Goal: Complete application form

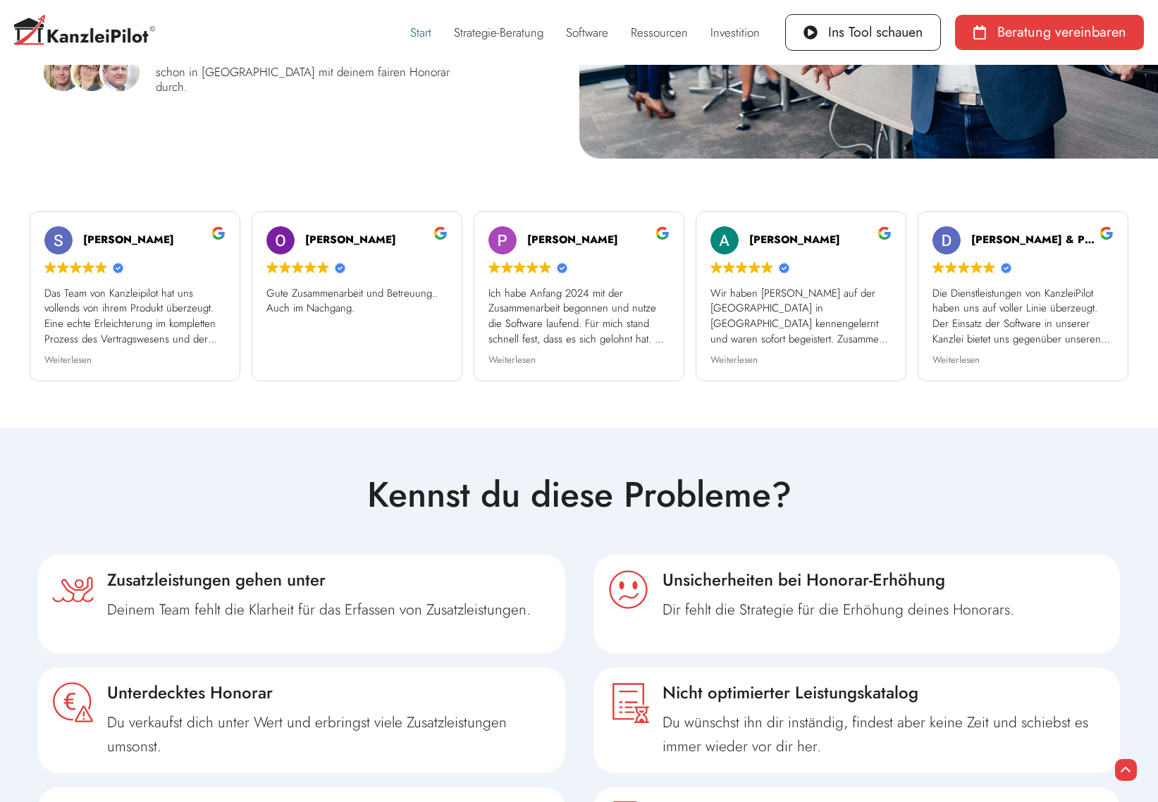
scroll to position [70, 0]
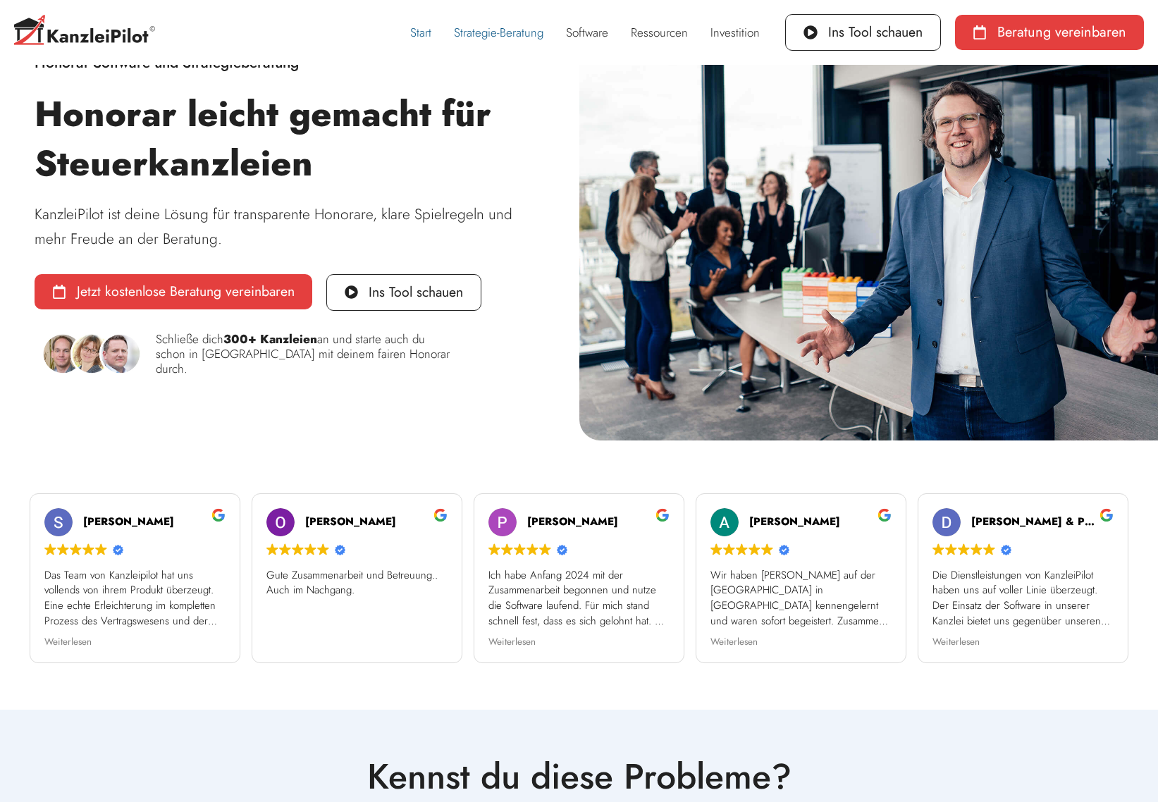
click at [476, 33] on link "Strategie-Beratung" at bounding box center [499, 32] width 112 height 32
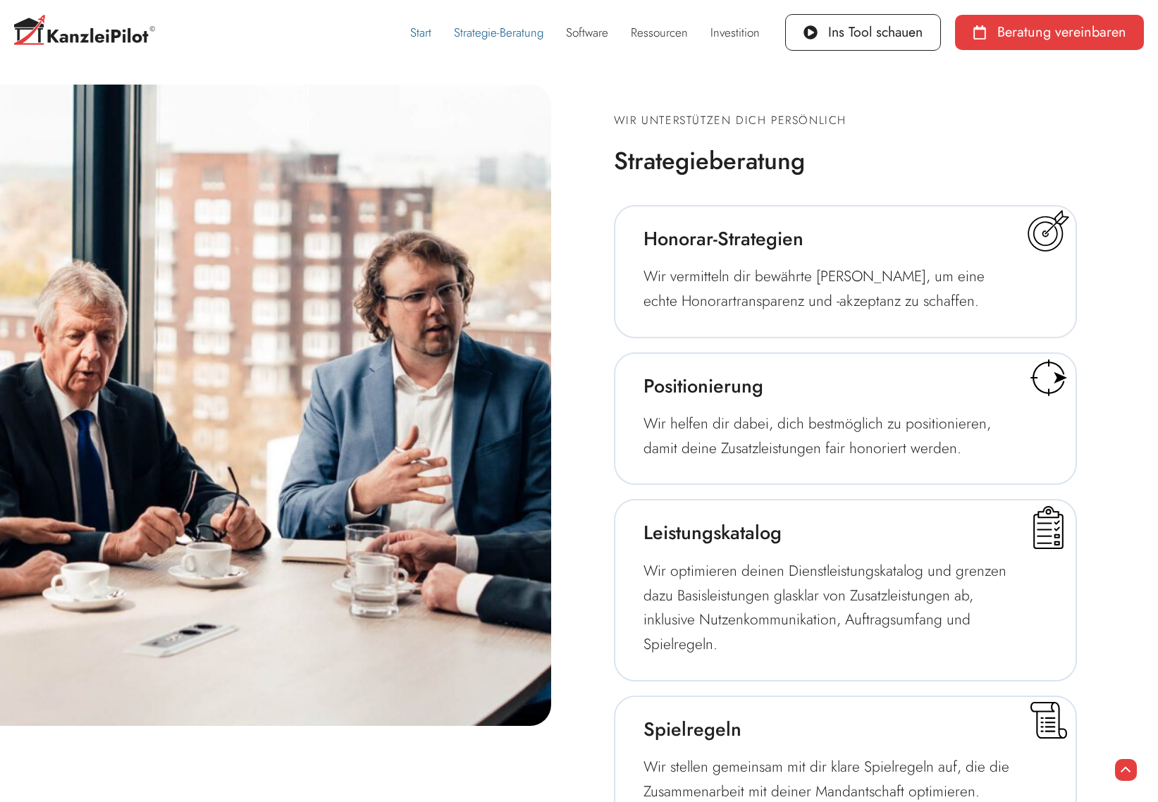
scroll to position [1936, 0]
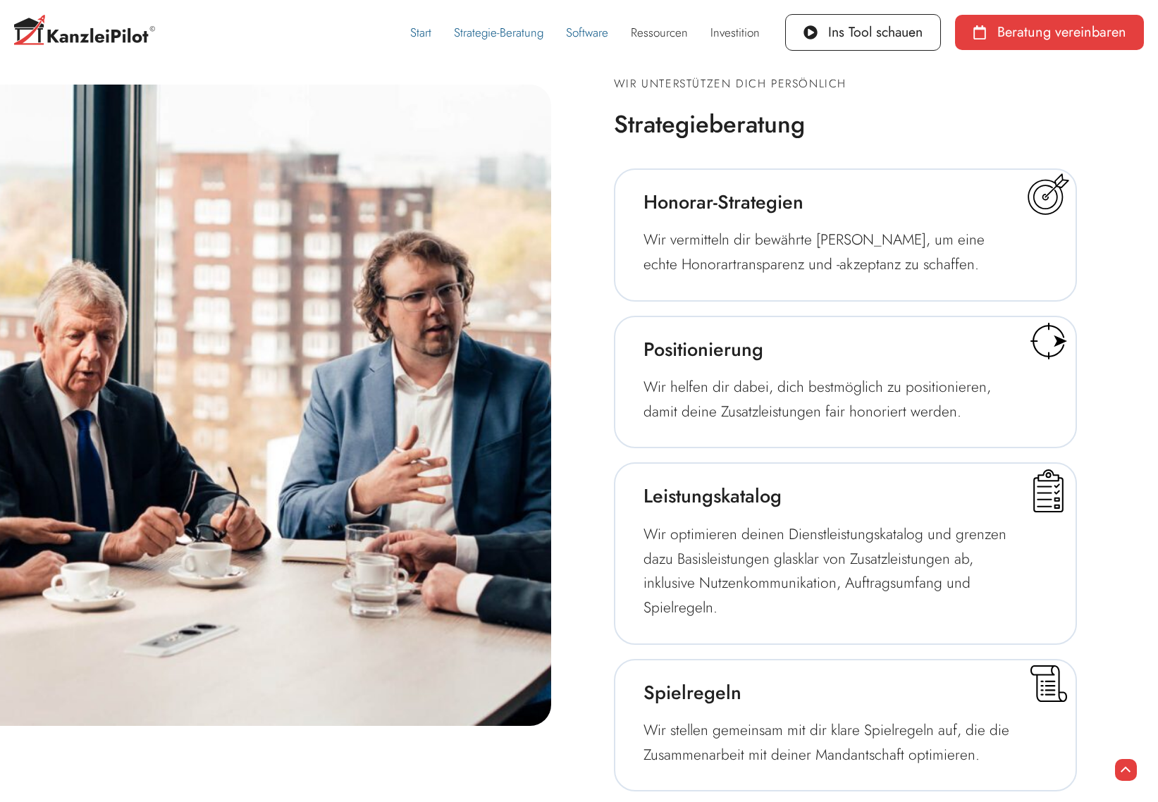
click at [595, 35] on link "Software" at bounding box center [587, 32] width 65 height 32
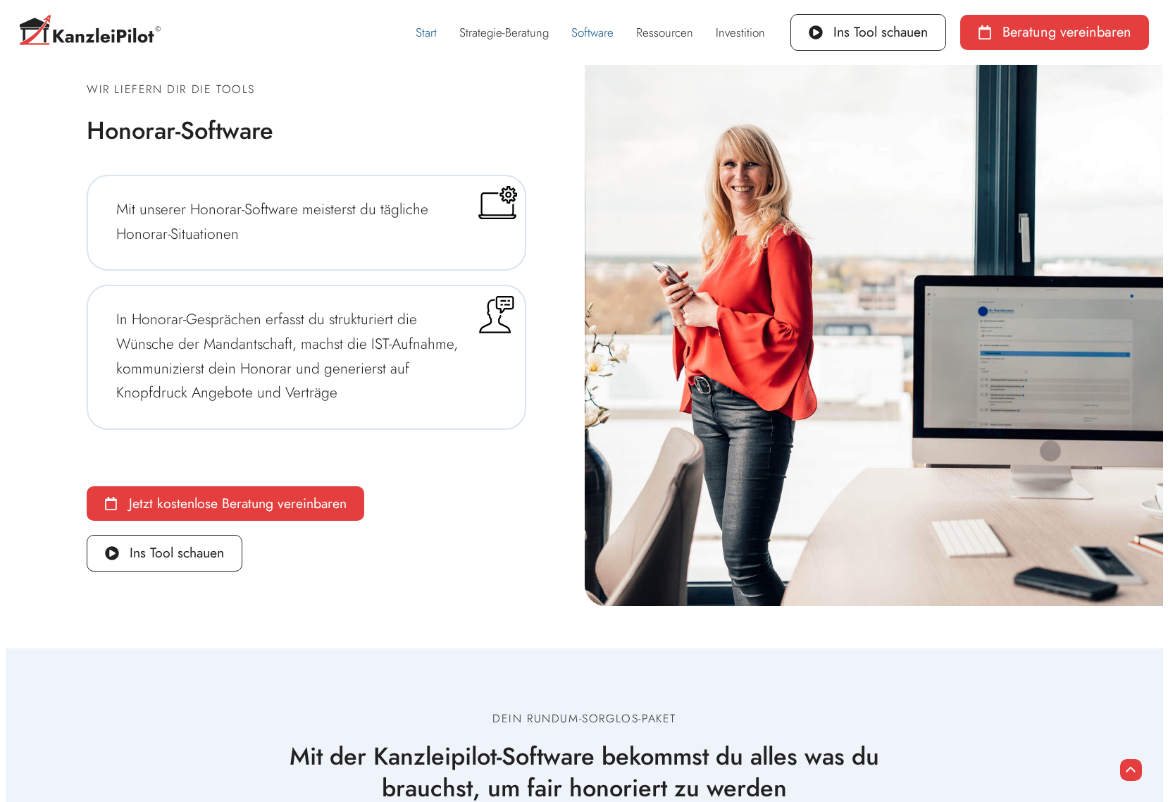
scroll to position [3718, 0]
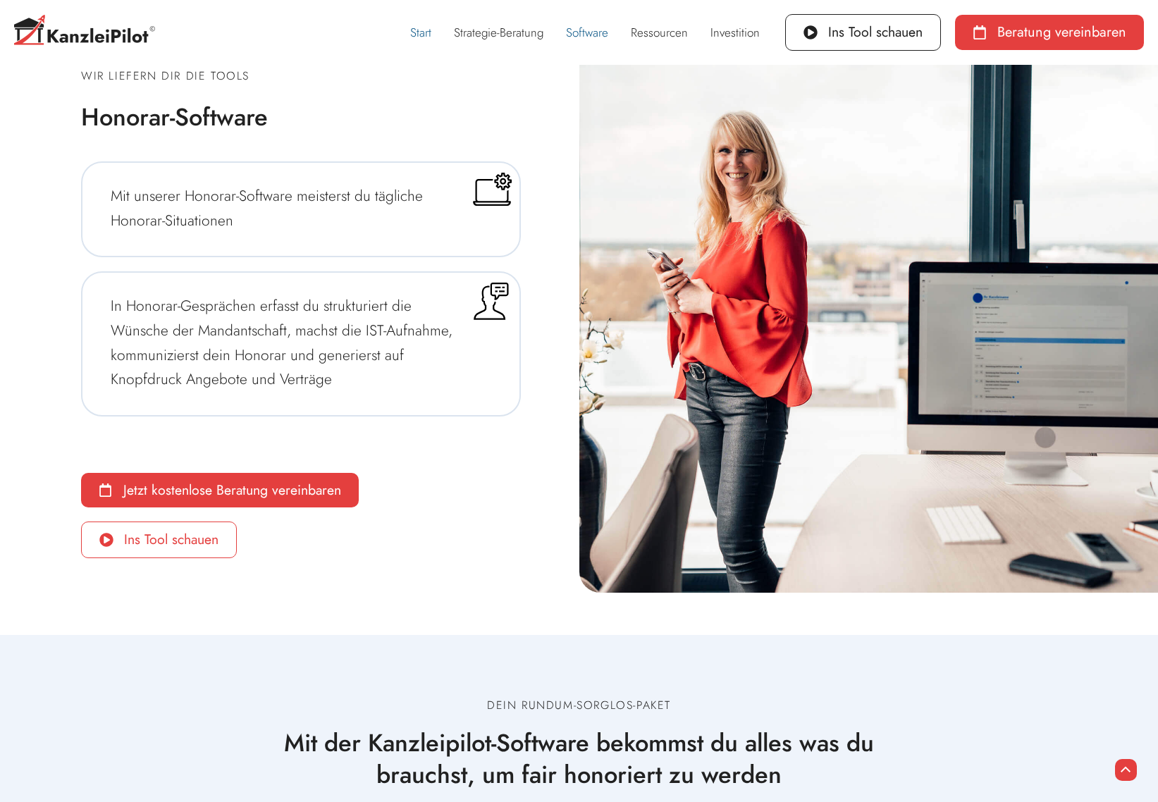
click at [146, 552] on link "Ins Tool schauen" at bounding box center [159, 539] width 156 height 37
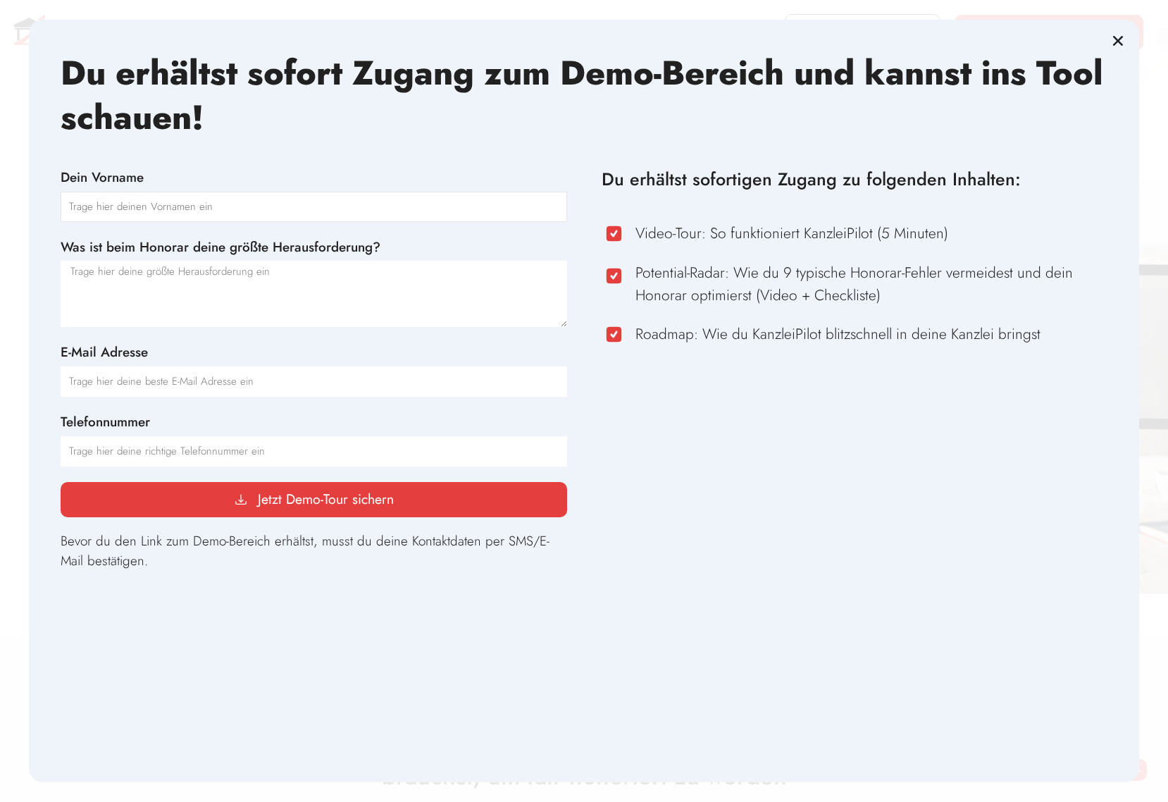
click at [116, 206] on input "Dein Vorname" at bounding box center [314, 207] width 506 height 31
type input "[PERSON_NAME]"
click at [280, 276] on textarea "Was ist beim Honorar deine größte Herausforderung?" at bounding box center [314, 294] width 506 height 66
type textarea "A"
type textarea "jährliche Anpassung der Pauschalen und Erläuterung gegenüber Mandanten"
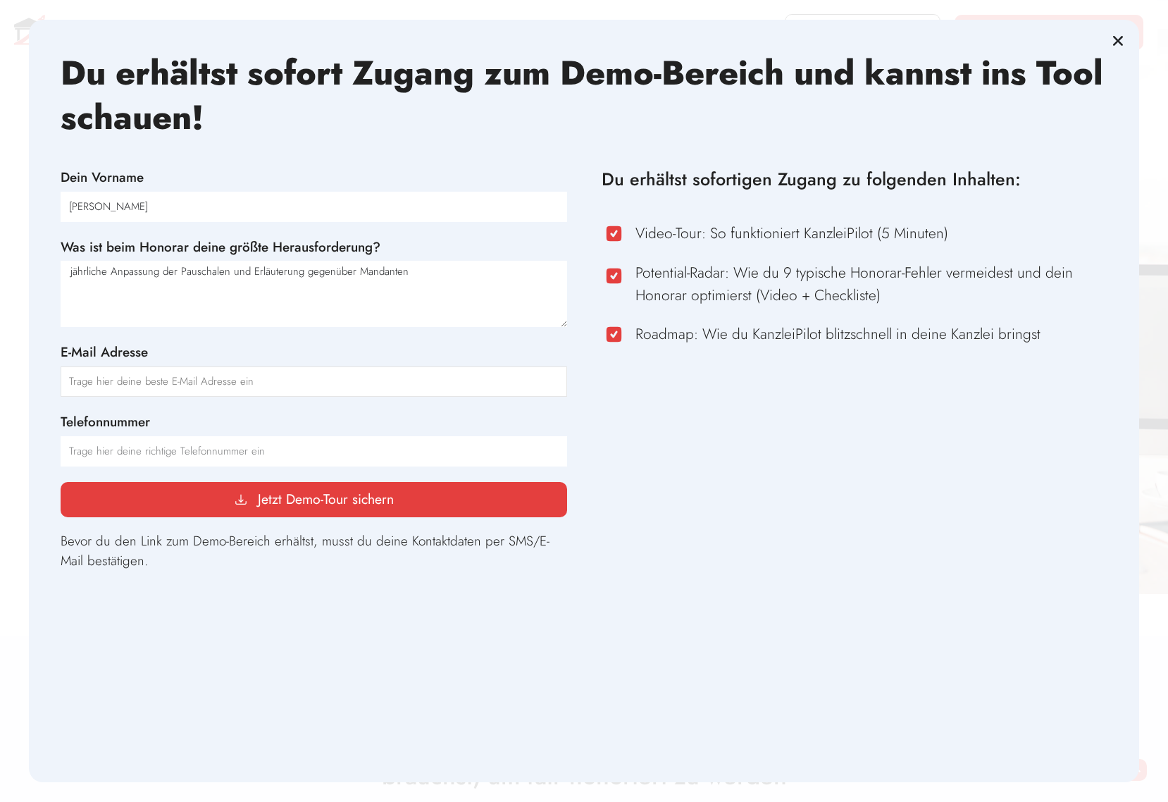
click at [224, 376] on input "E-Mail Adresse" at bounding box center [314, 381] width 506 height 31
type input "[EMAIL_ADDRESS][DOMAIN_NAME]"
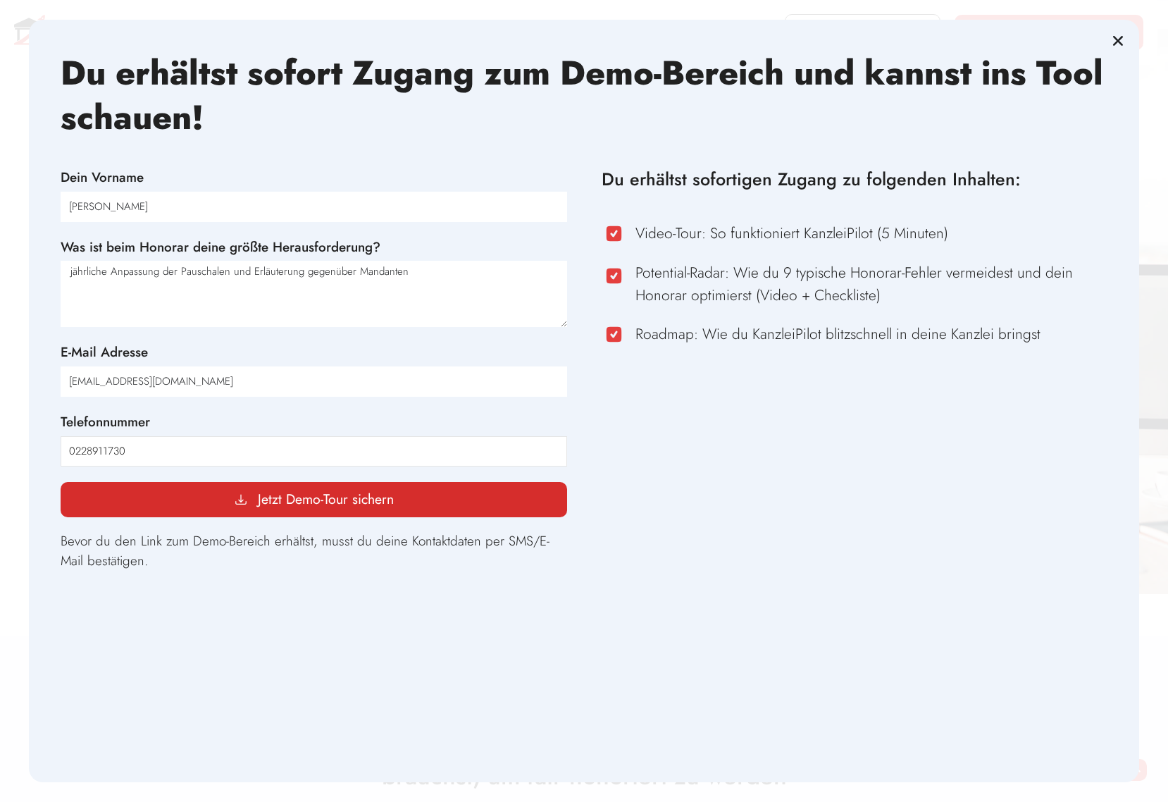
type input "0228911730"
click at [352, 499] on span "Jetzt Demo-Tour sichern" at bounding box center [326, 500] width 136 height 14
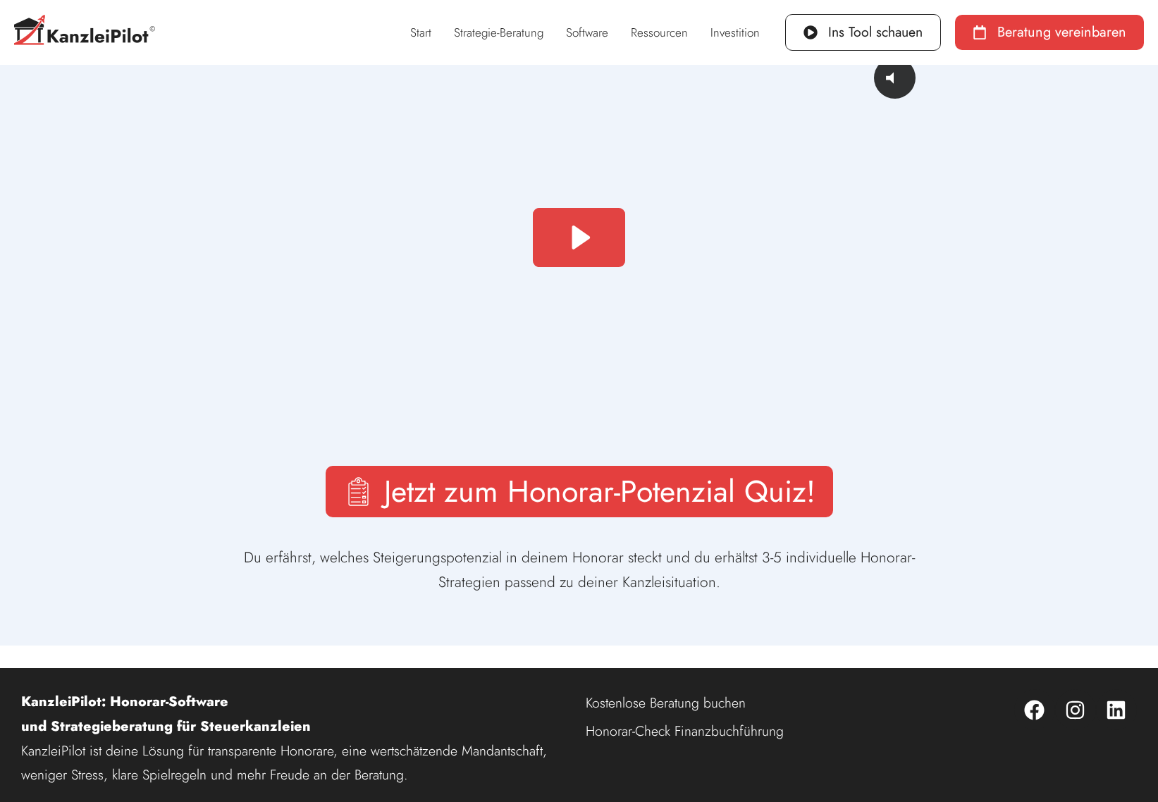
scroll to position [80, 0]
